Goal: Task Accomplishment & Management: Manage account settings

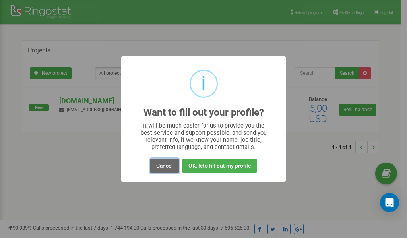
click at [160, 166] on button "Cancel" at bounding box center [164, 166] width 29 height 15
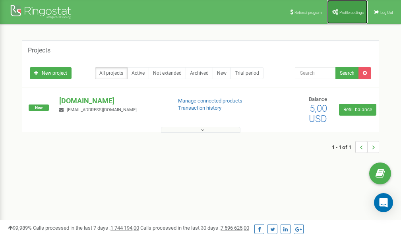
click at [345, 12] on span "Profile settings" at bounding box center [351, 12] width 24 height 4
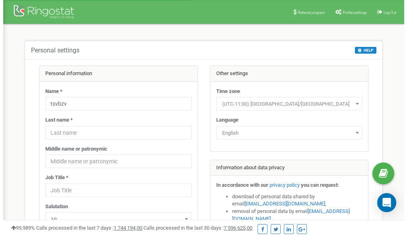
scroll to position [40, 0]
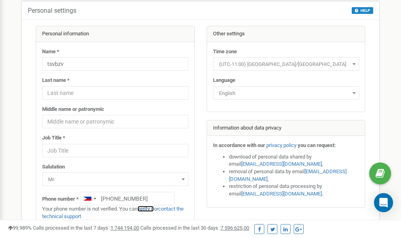
click at [149, 209] on link "verify it" at bounding box center [145, 209] width 16 height 6
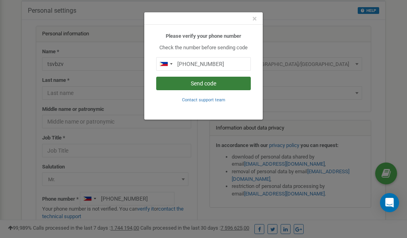
click at [198, 86] on button "Send code" at bounding box center [203, 84] width 95 height 14
